Goal: Go to known website: Access a specific website the user already knows

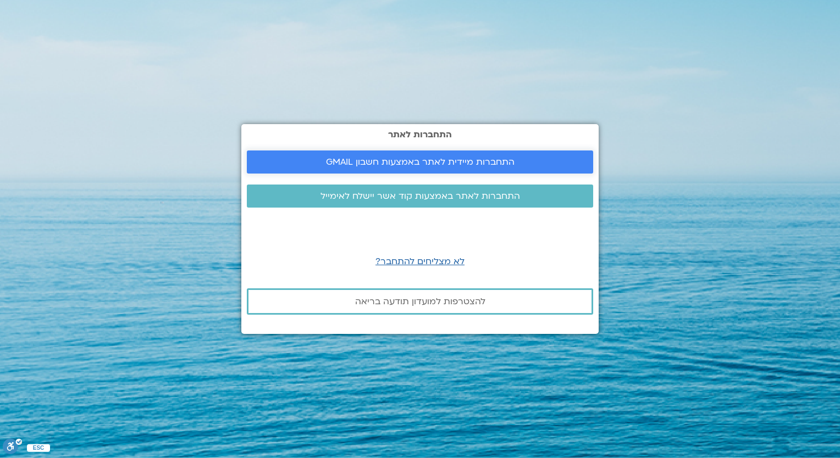
click at [456, 163] on span "התחברות מיידית לאתר באמצעות חשבון GMAIL" at bounding box center [420, 162] width 189 height 10
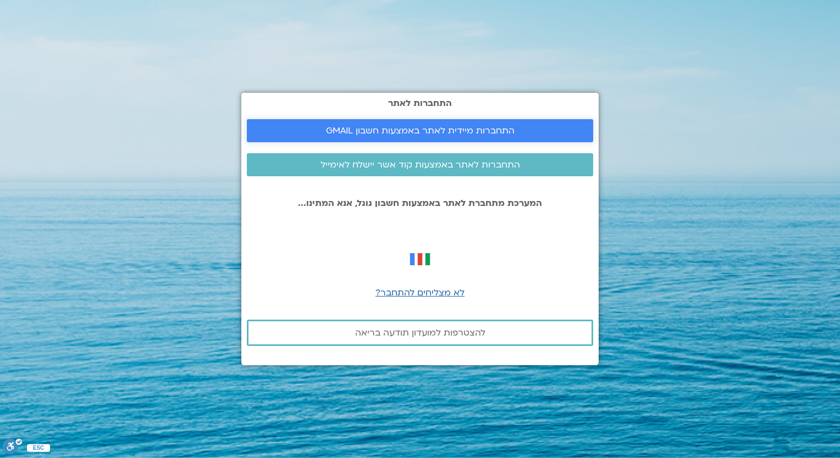
click at [464, 130] on span "התחברות מיידית לאתר באמצעות חשבון GMAIL" at bounding box center [420, 131] width 189 height 10
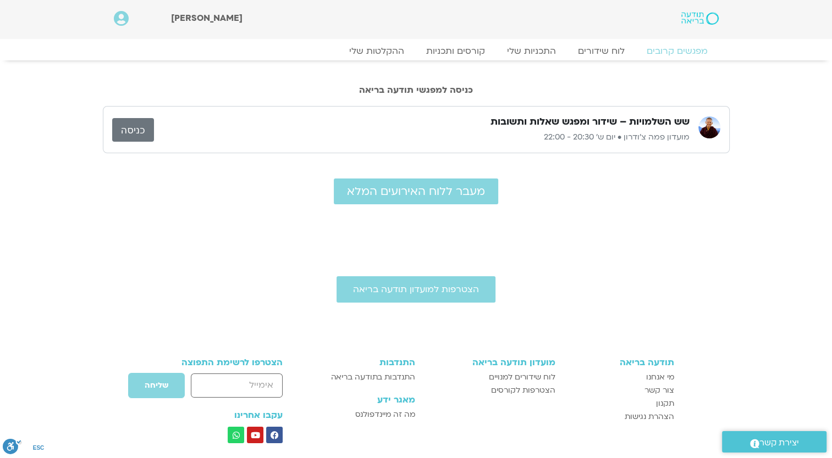
click at [122, 126] on link "כניסה" at bounding box center [133, 130] width 42 height 24
